Goal: Task Accomplishment & Management: Complete application form

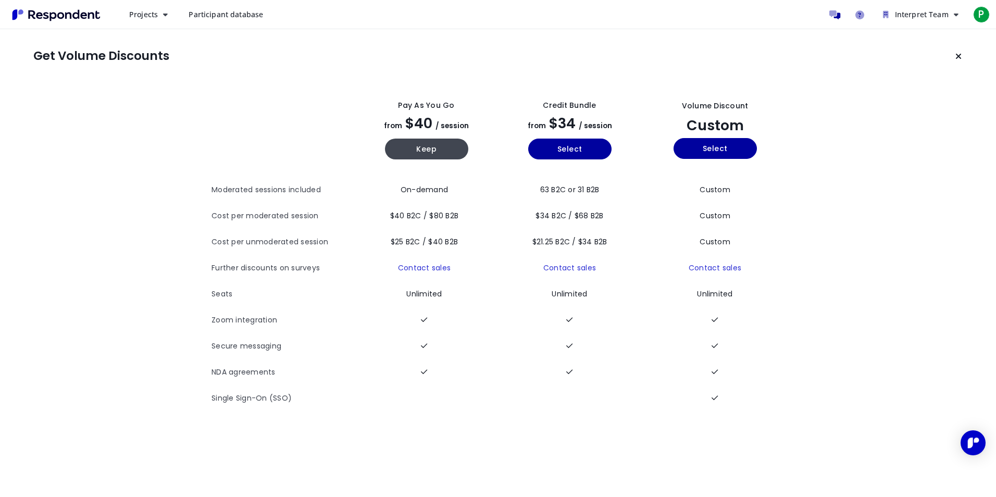
click at [217, 13] on span "Participant database" at bounding box center [226, 14] width 74 height 10
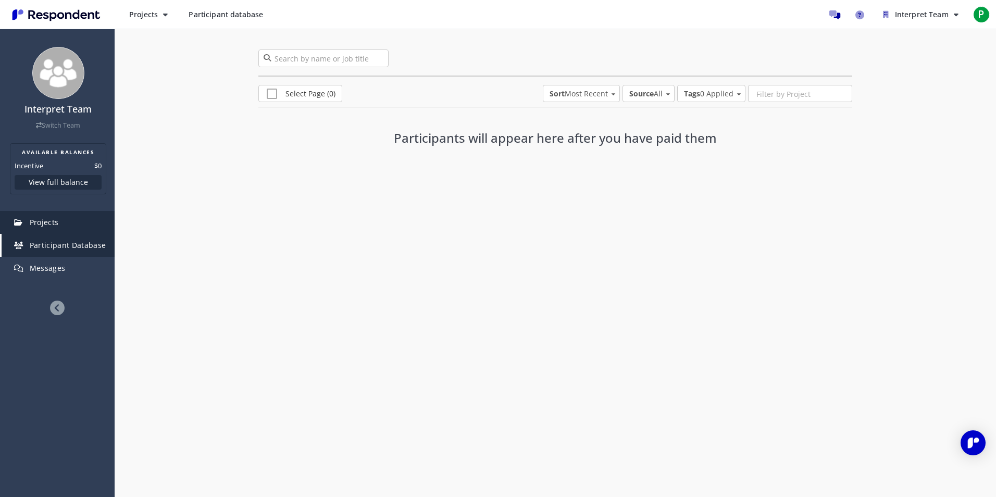
click at [35, 226] on span "Projects" at bounding box center [44, 222] width 29 height 10
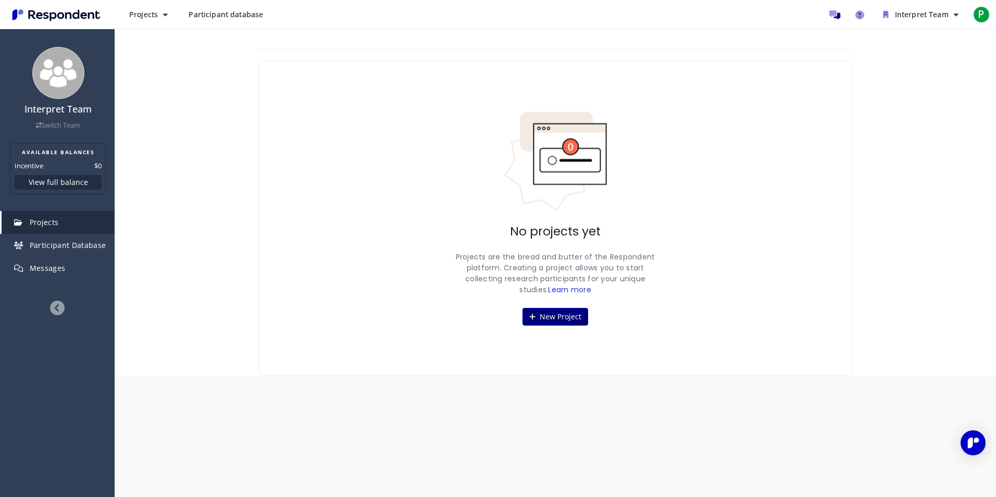
click at [543, 315] on button "New Project" at bounding box center [555, 317] width 66 height 18
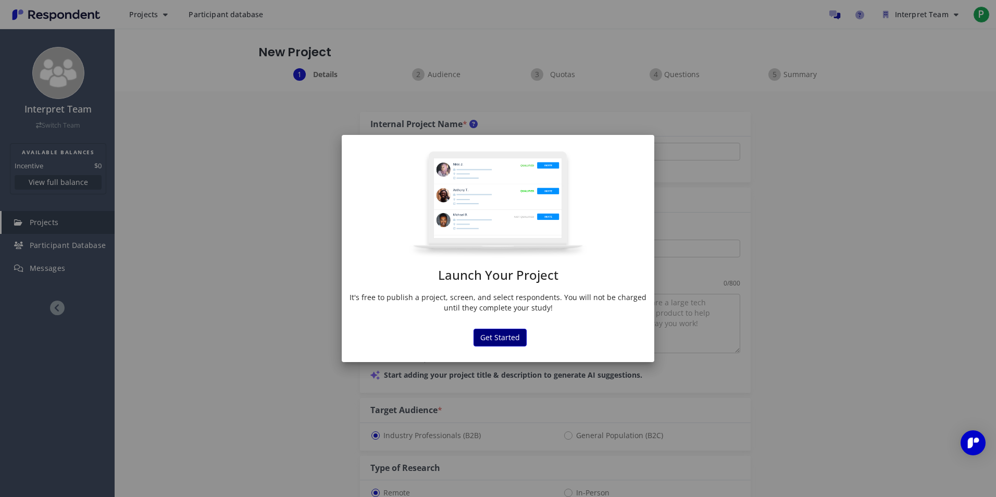
click at [509, 335] on button "Get Started" at bounding box center [499, 338] width 53 height 18
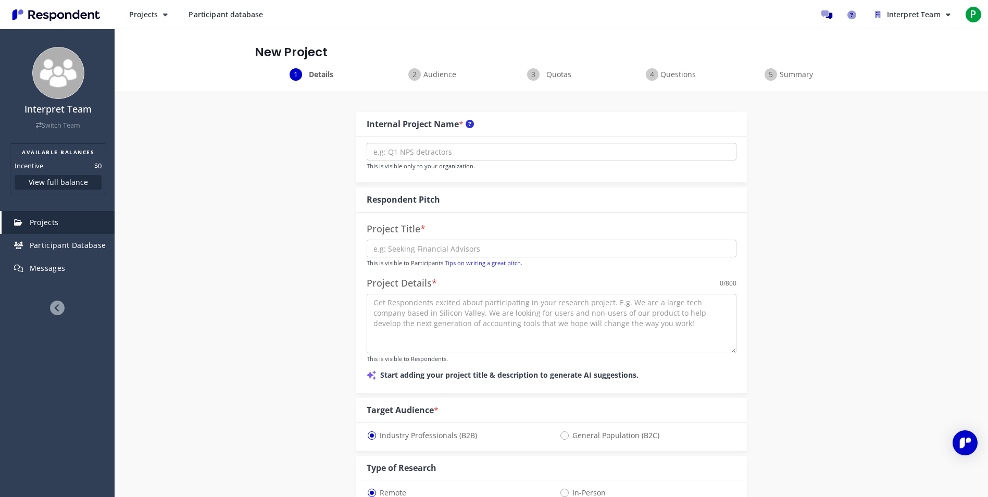
click at [414, 152] on input "text" at bounding box center [552, 152] width 370 height 18
type input "wtc068"
click at [403, 252] on input "text" at bounding box center [552, 249] width 370 height 18
type input "test"
click at [377, 308] on textarea at bounding box center [552, 323] width 370 height 59
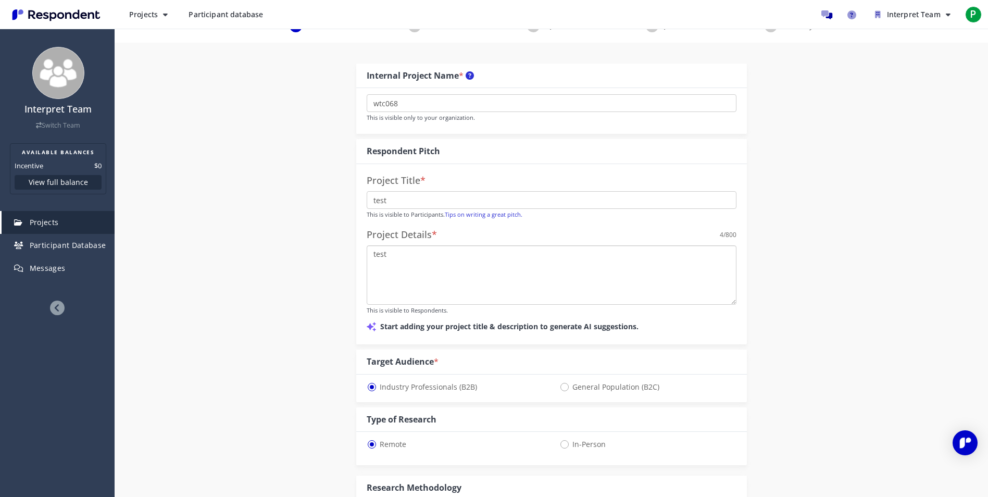
scroll to position [104, 0]
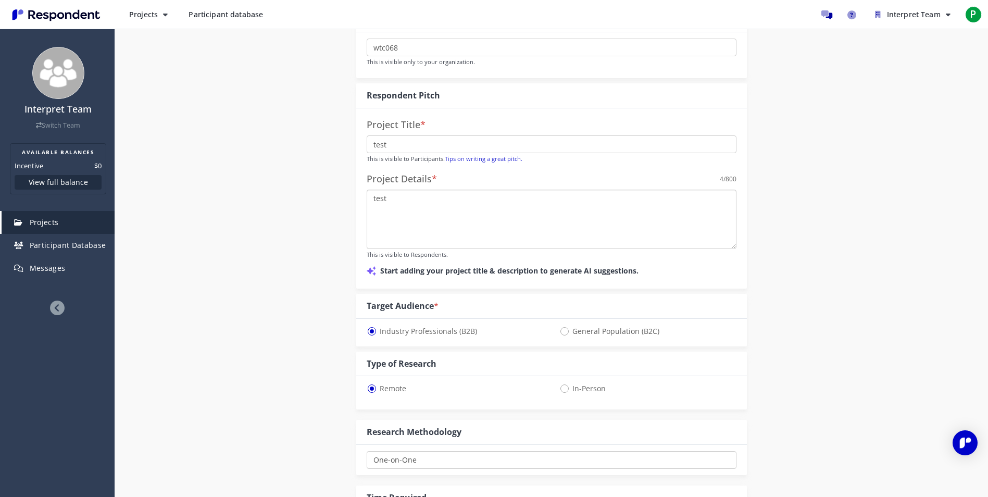
type textarea "test"
click at [560, 329] on span "General Population (B2C)" at bounding box center [609, 331] width 100 height 12
click at [560, 329] on input "General Population (B2C)" at bounding box center [562, 330] width 7 height 7
radio input "true"
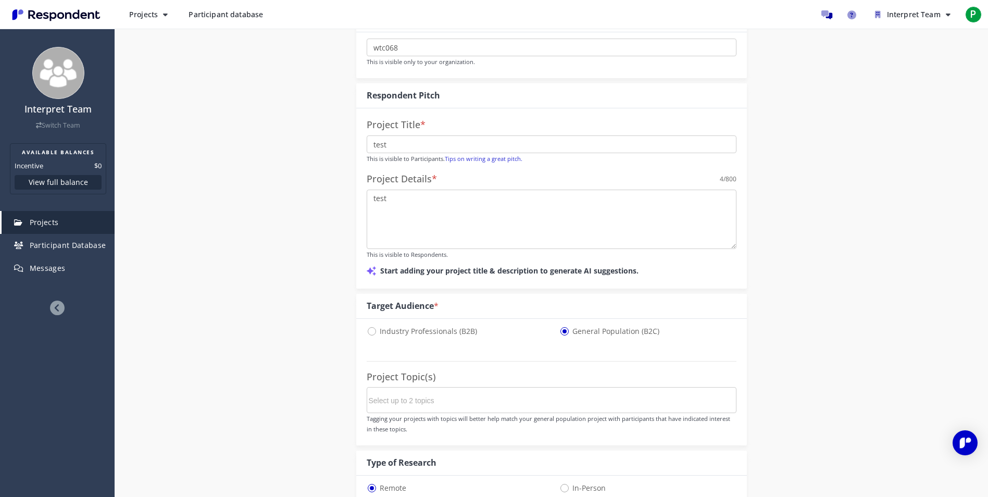
select select "number:125"
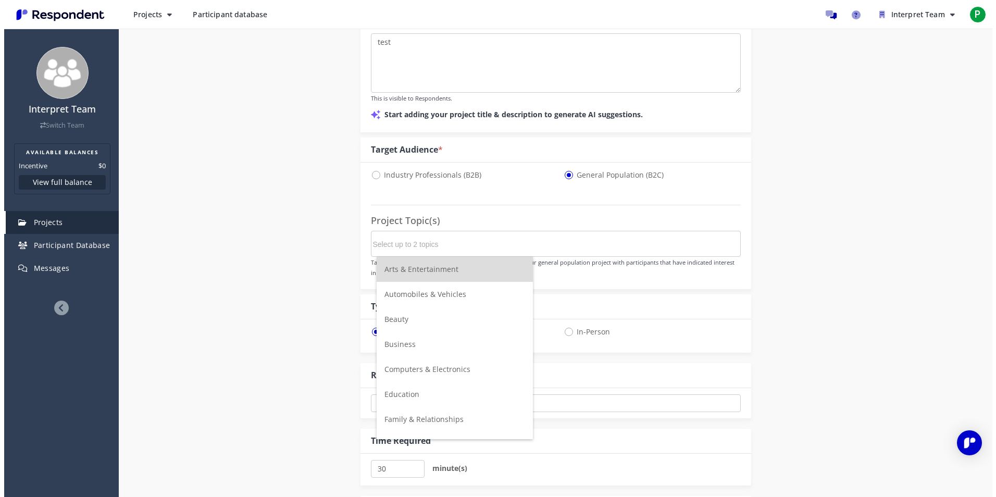
scroll to position [0, 0]
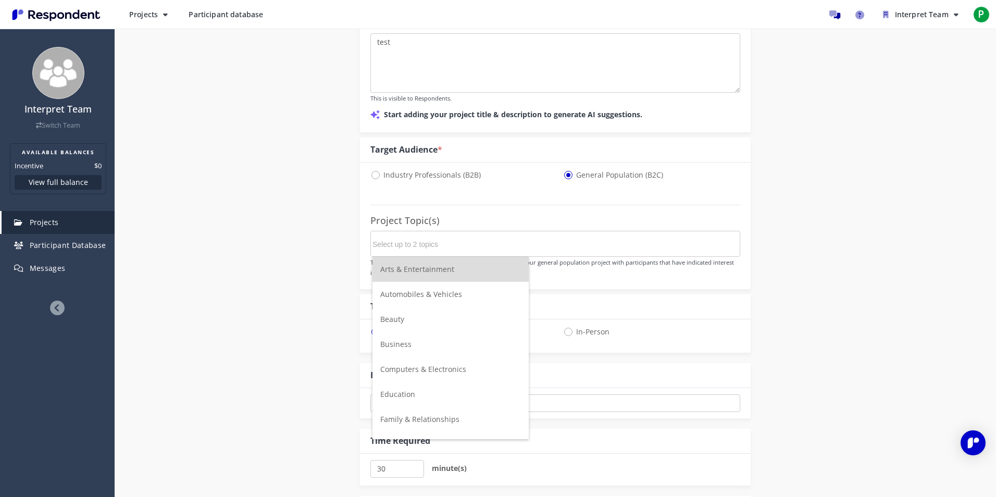
click at [381, 243] on input "Select up to 2 topics" at bounding box center [450, 244] width 156 height 18
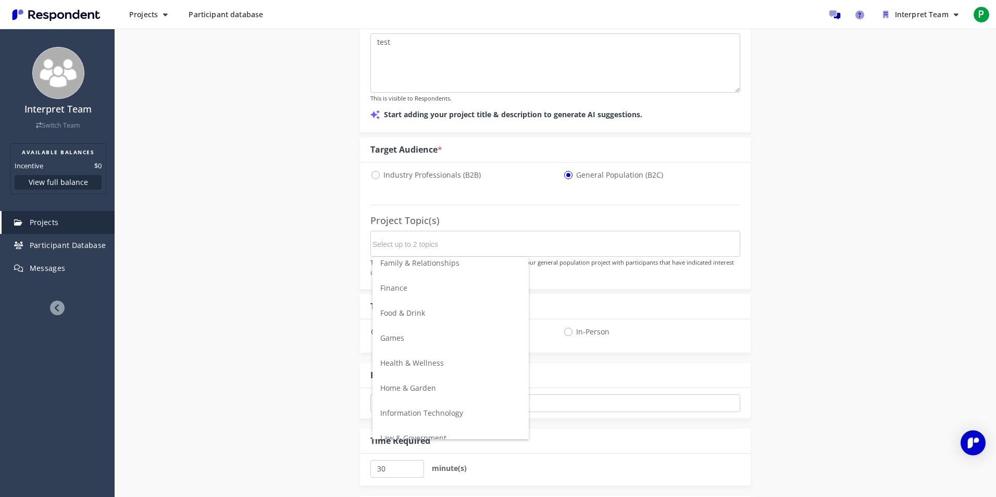
click at [404, 338] on li "Games" at bounding box center [450, 338] width 156 height 25
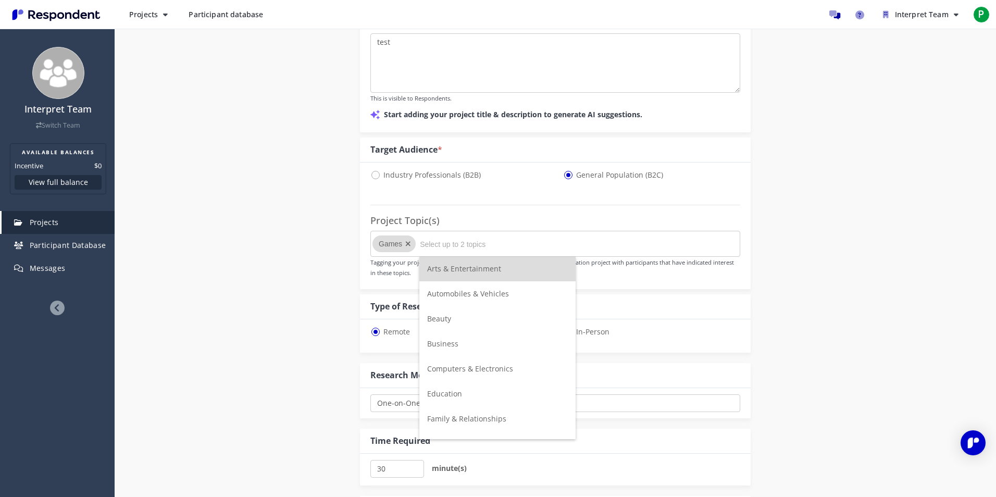
scroll to position [0, 0]
click at [326, 302] on div "Internal Project Name * wtc068 This is visible only to your organization. Respo…" at bounding box center [551, 273] width 609 height 885
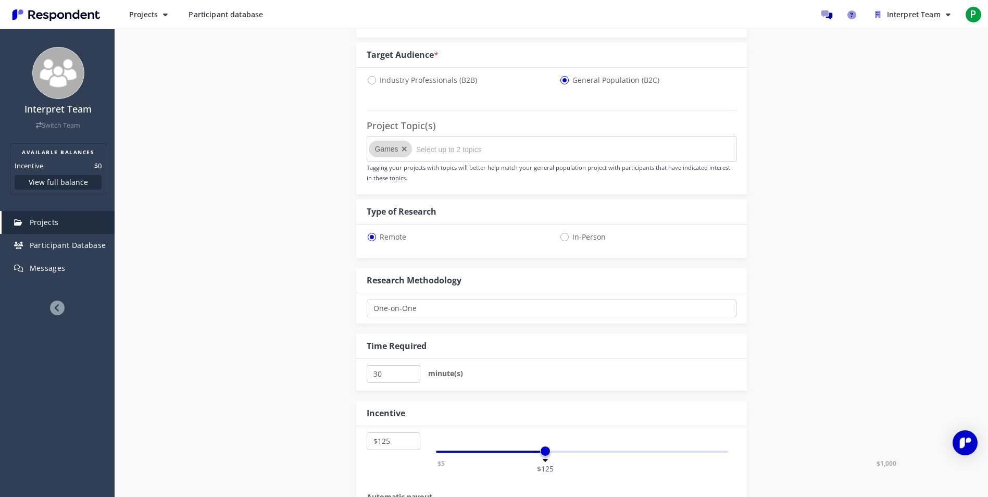
scroll to position [365, 0]
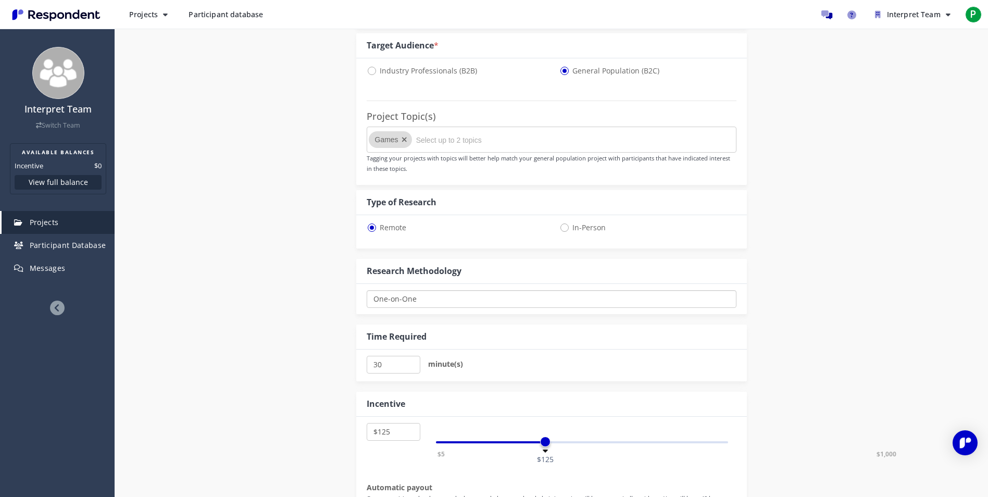
click at [401, 296] on select "One-on-One Focus Group Unmoderated Study Survey Diary Study" at bounding box center [552, 299] width 370 height 18
select select "number:9"
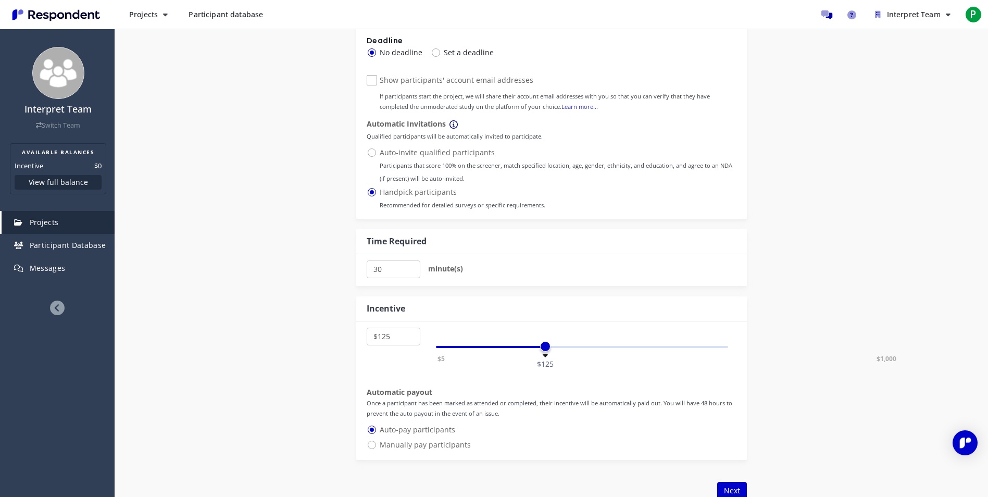
scroll to position [937, 0]
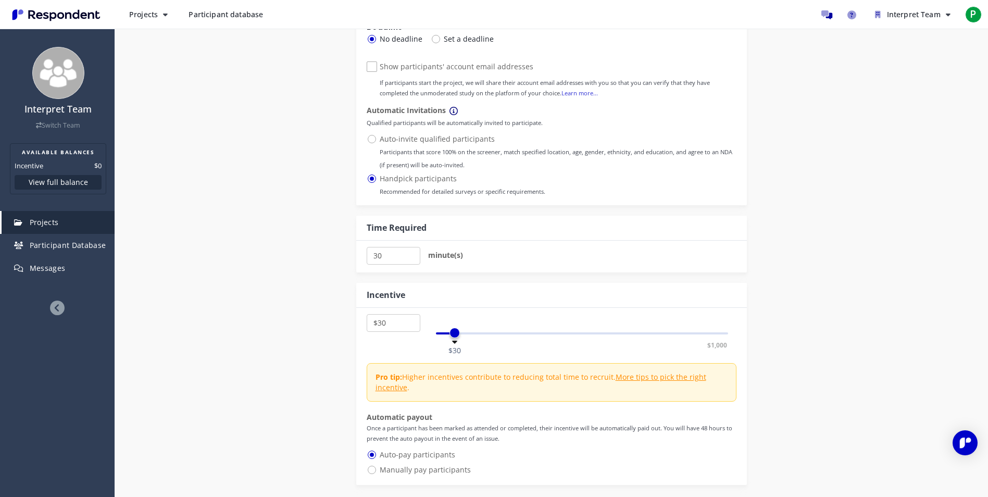
select select "number:25"
drag, startPoint x: 544, startPoint y: 335, endPoint x: 453, endPoint y: 334, distance: 91.1
click at [453, 334] on span at bounding box center [452, 333] width 10 height 10
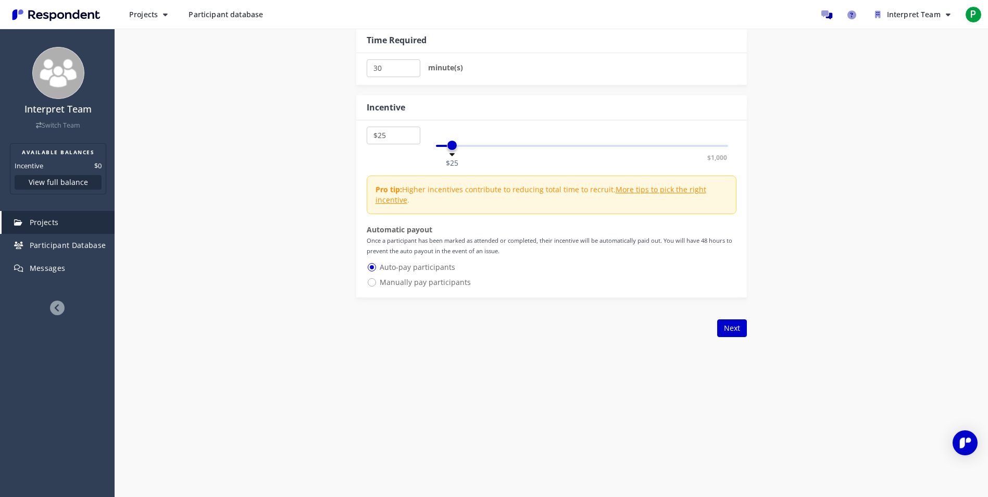
scroll to position [1073, 0]
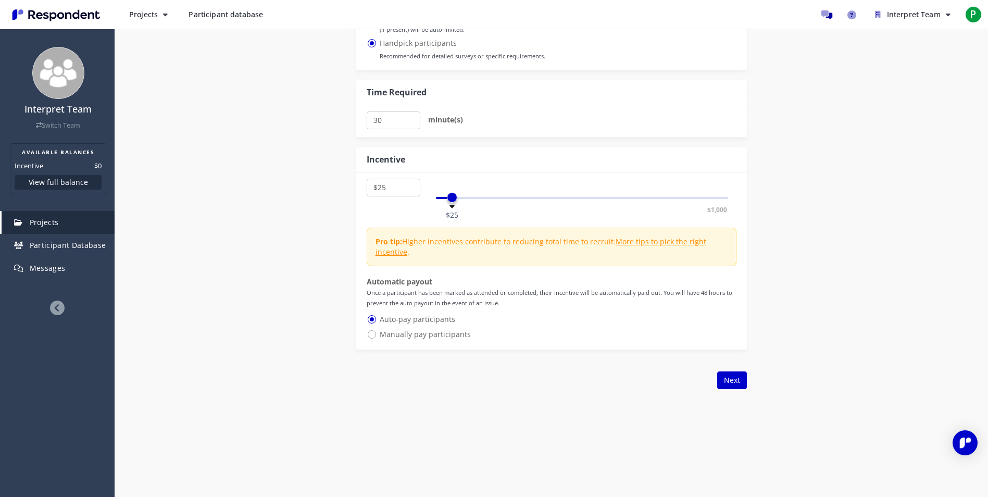
click at [374, 333] on span "Manually pay participants" at bounding box center [419, 334] width 104 height 12
click at [373, 333] on input "Manually pay participants" at bounding box center [370, 333] width 7 height 7
radio input "true"
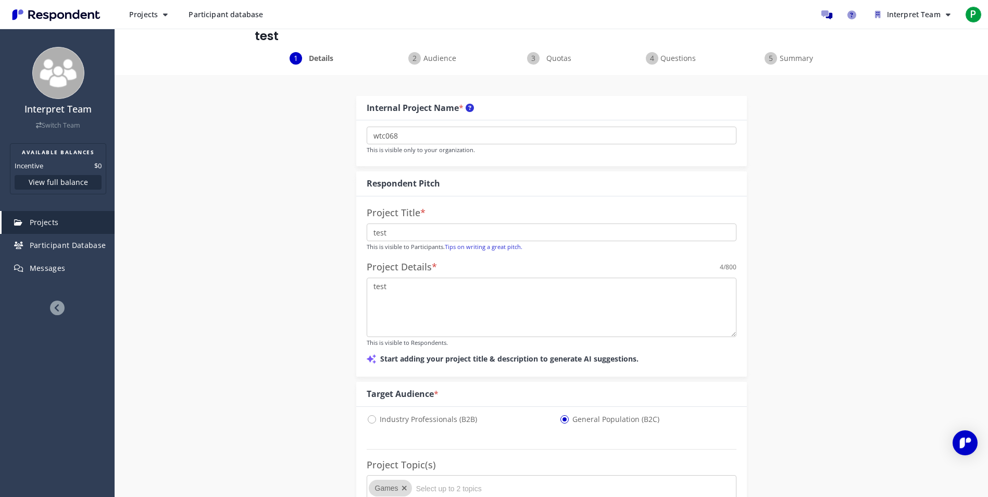
scroll to position [0, 0]
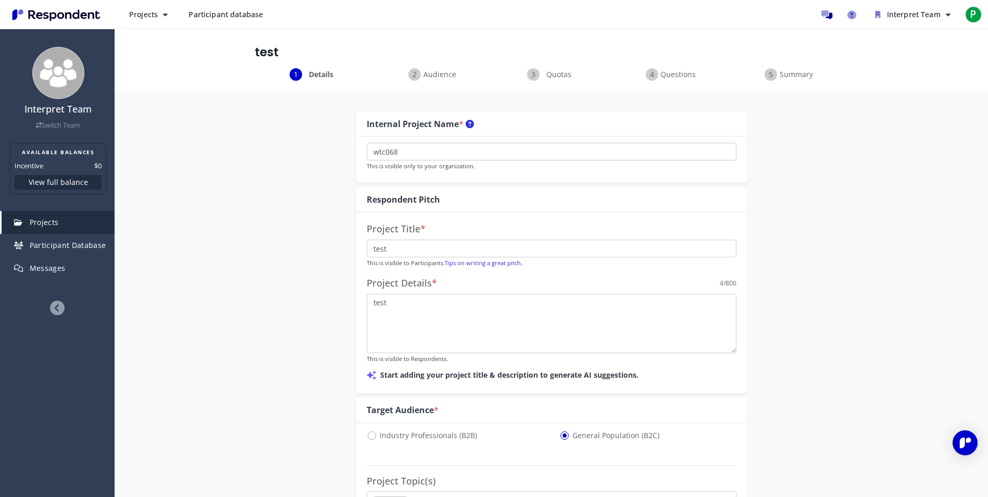
click at [440, 79] on span "Audience" at bounding box center [440, 74] width 34 height 10
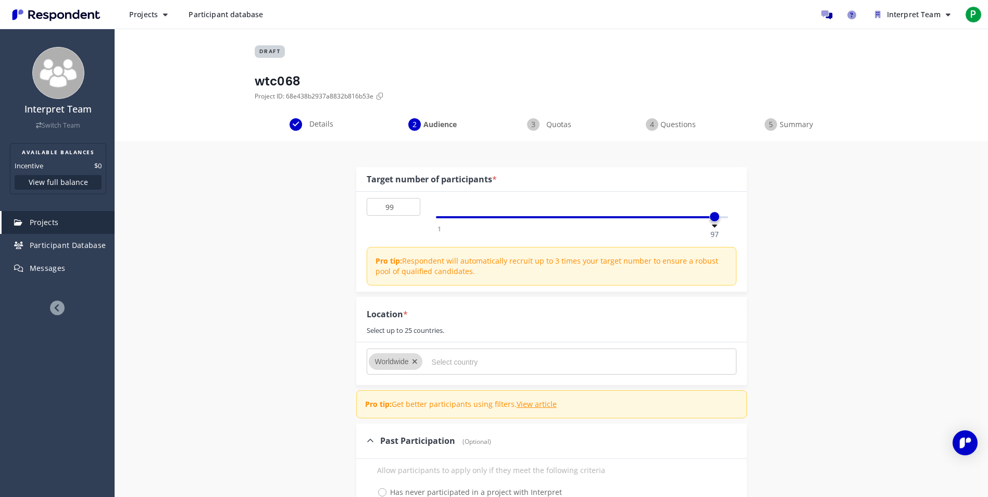
type input "100"
drag, startPoint x: 437, startPoint y: 217, endPoint x: 728, endPoint y: 211, distance: 290.7
click at [728, 216] on div "1 100 100" at bounding box center [582, 217] width 293 height 2
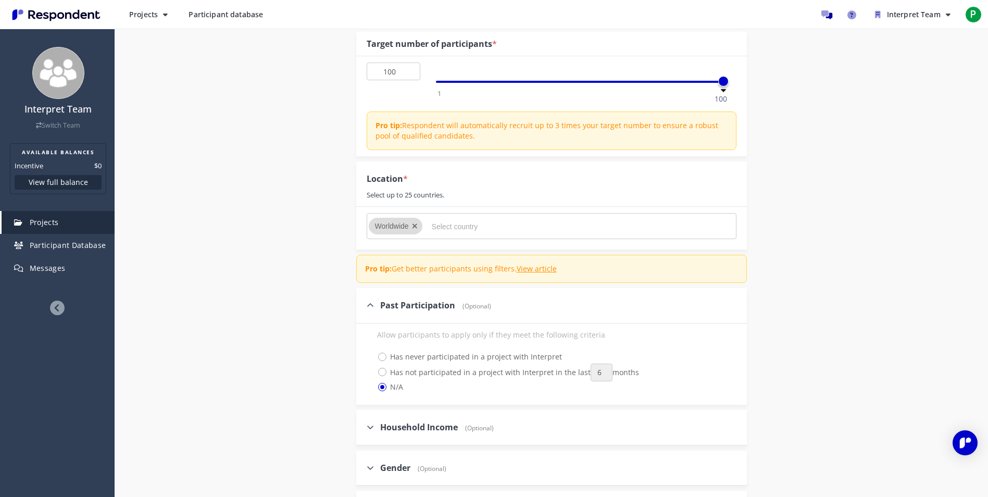
scroll to position [156, 0]
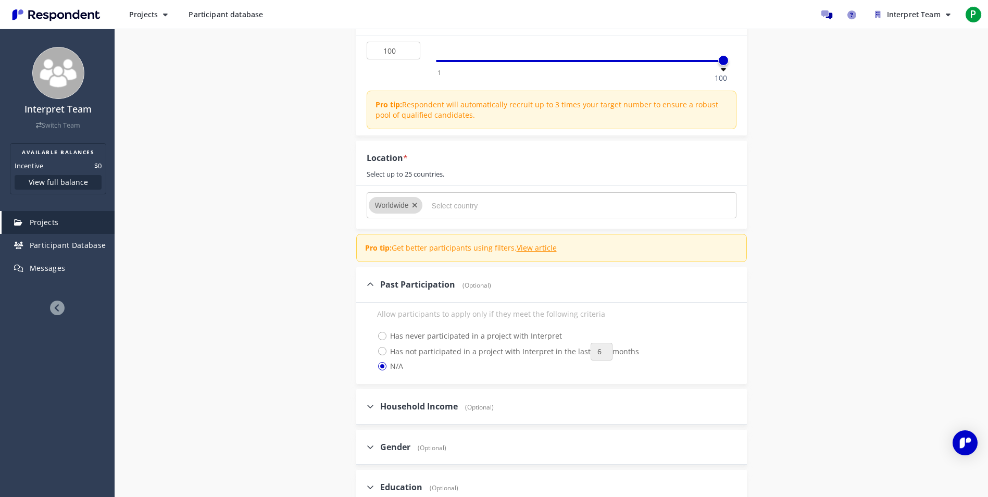
click at [416, 204] on icon "Remove Worldwide" at bounding box center [415, 205] width 6 height 7
click at [441, 206] on input "Select country" at bounding box center [510, 206] width 156 height 18
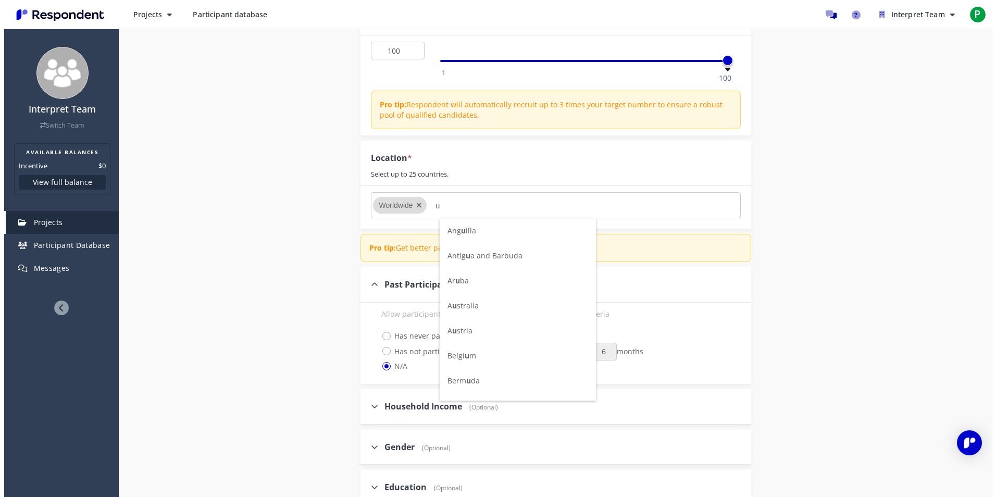
scroll to position [0, 0]
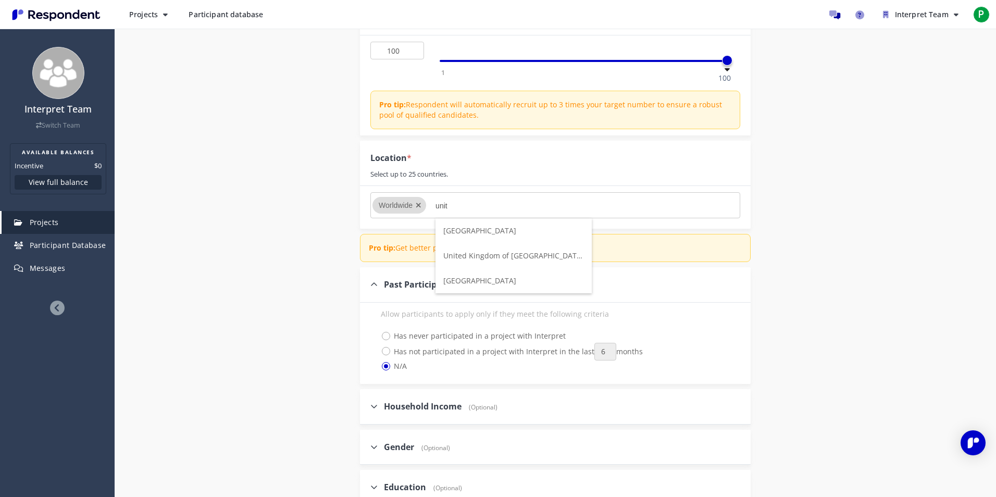
type input "unit"
click at [453, 281] on span "[GEOGRAPHIC_DATA]" at bounding box center [479, 281] width 73 height 10
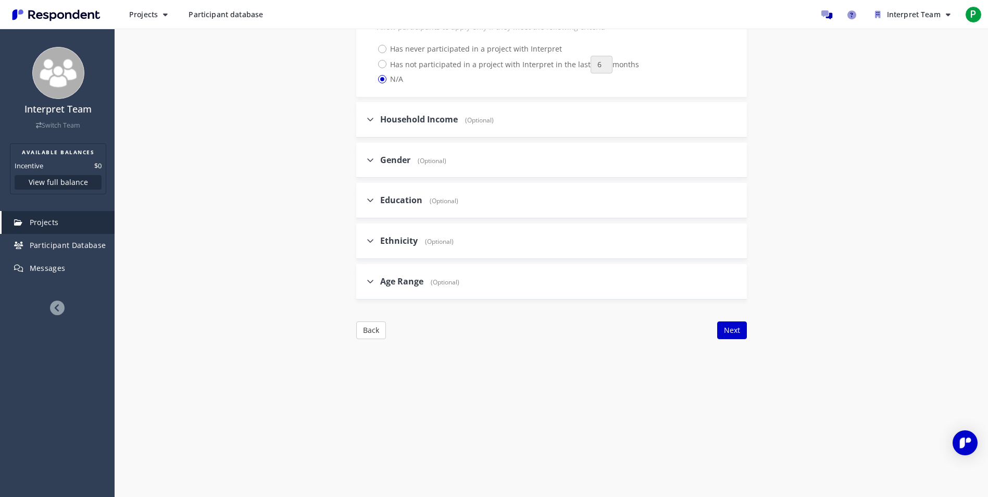
scroll to position [478, 0]
click at [407, 279] on span "Age Range" at bounding box center [401, 278] width 43 height 11
click at [363, 279] on input "Age Range (Optional)" at bounding box center [359, 279] width 7 height 7
checkbox input "true"
click at [383, 328] on span "18-20" at bounding box center [393, 330] width 32 height 12
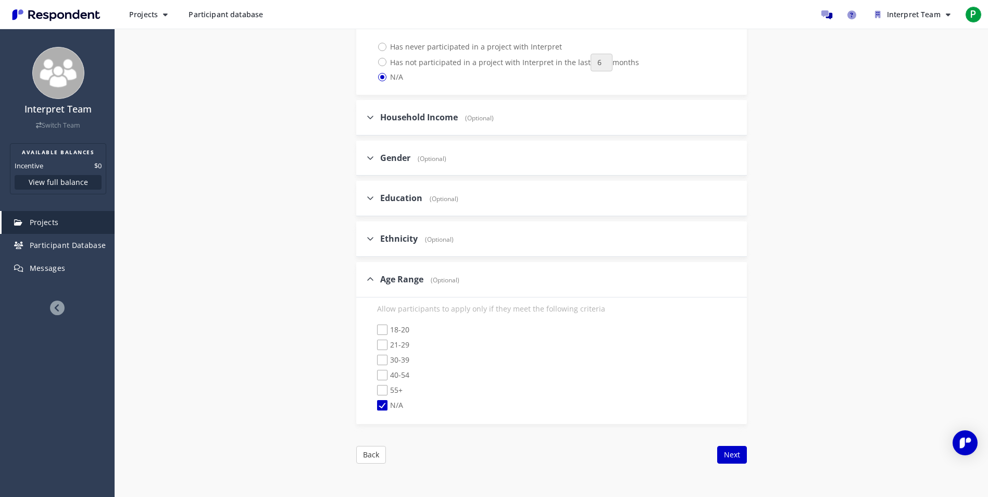
click at [373, 328] on input "18-20" at bounding box center [370, 330] width 7 height 7
checkbox input "true"
checkbox input "false"
click at [385, 346] on span "21-29" at bounding box center [393, 346] width 32 height 12
click at [373, 346] on input "21-29" at bounding box center [370, 345] width 7 height 7
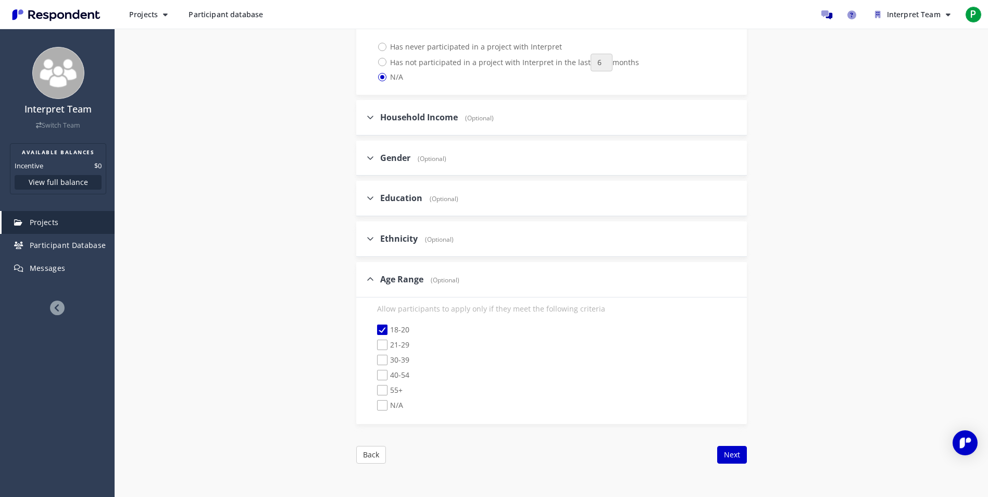
checkbox input "true"
drag, startPoint x: 383, startPoint y: 356, endPoint x: 383, endPoint y: 368, distance: 12.0
click at [383, 358] on span "30-39" at bounding box center [393, 361] width 32 height 12
click at [373, 358] on input "30-39" at bounding box center [370, 360] width 7 height 7
checkbox input "true"
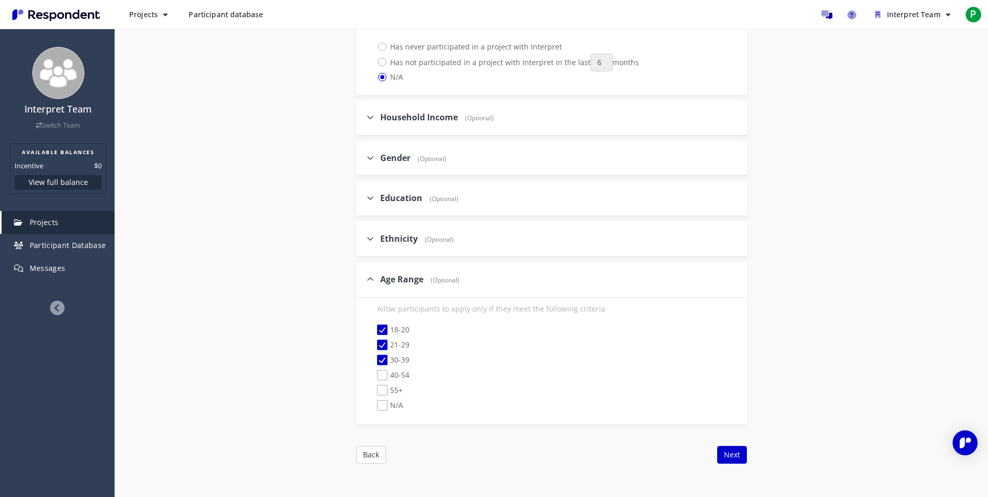
click at [383, 372] on span "40-54" at bounding box center [393, 376] width 32 height 12
click at [373, 372] on input "40-54" at bounding box center [370, 375] width 7 height 7
checkbox input "true"
click at [326, 287] on div "Internal Project Name * wtc068 This is visible only to your organization. Respo…" at bounding box center [551, 71] width 609 height 817
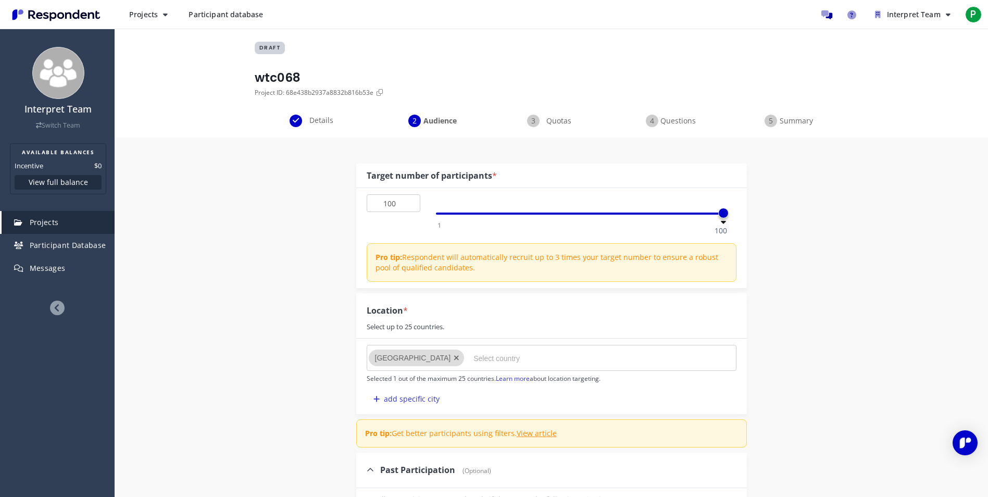
scroll to position [0, 0]
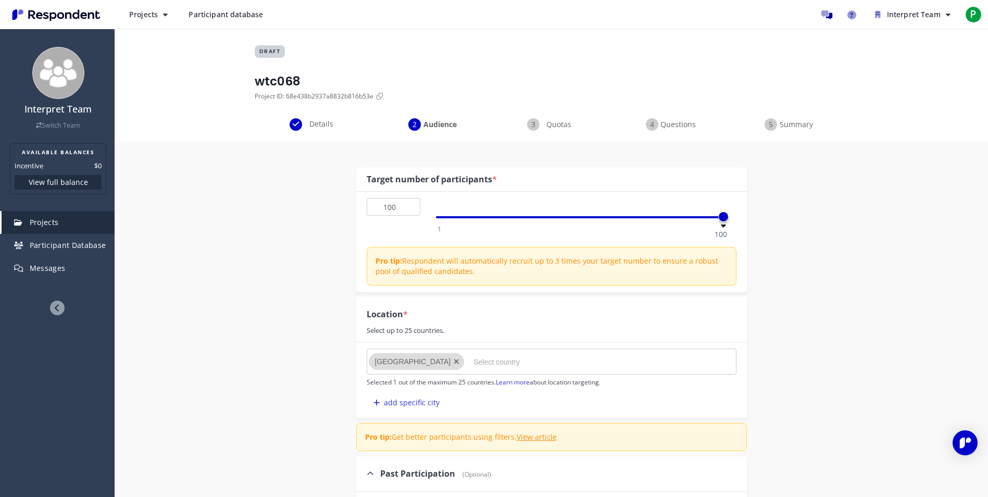
click at [671, 126] on span "Questions" at bounding box center [677, 124] width 34 height 10
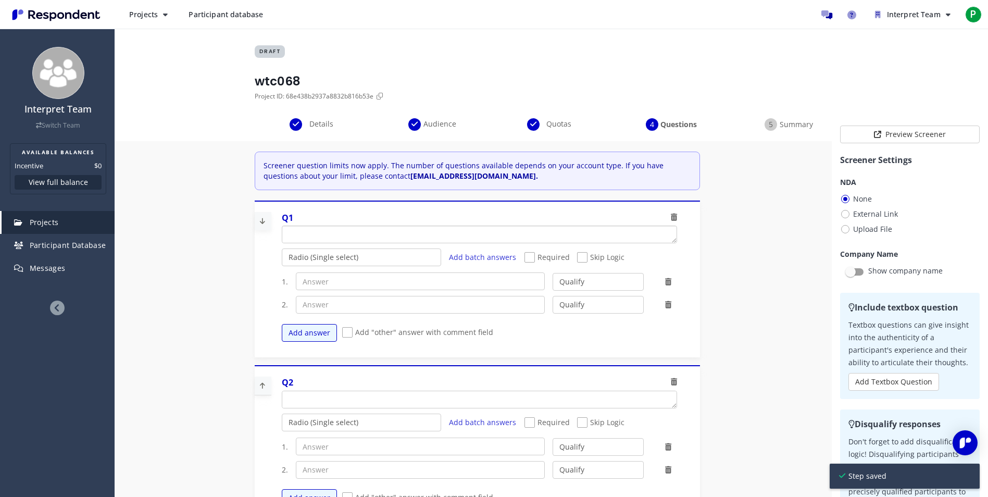
click at [311, 240] on textarea "Which of the following categories best describes your firm's total assets under…" at bounding box center [479, 234] width 394 height 17
click at [322, 231] on textarea "Which of the following categories best describes your firm's total assets under…" at bounding box center [479, 234] width 394 height 17
click at [980, 15] on span "P" at bounding box center [973, 14] width 17 height 17
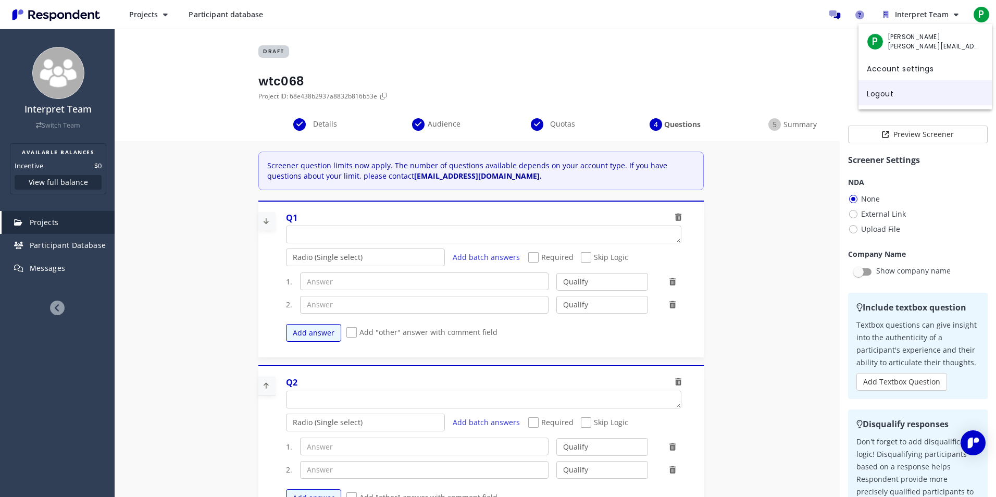
click at [891, 98] on link "Logout" at bounding box center [924, 92] width 133 height 25
